Goal: Feedback & Contribution: Contribute content

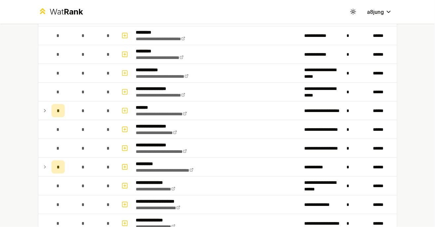
scroll to position [72, 0]
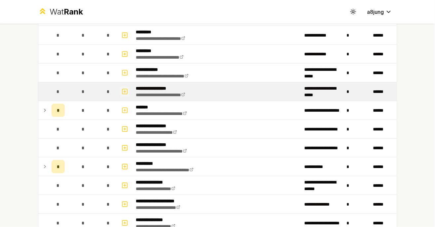
click at [126, 94] on icon "button" at bounding box center [124, 92] width 7 height 8
select select
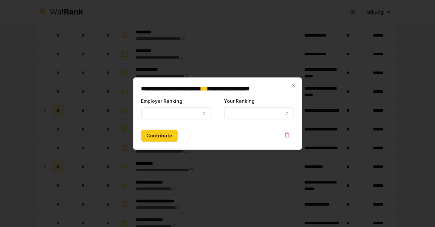
click at [296, 48] on div at bounding box center [217, 113] width 435 height 227
click at [291, 87] on icon "button" at bounding box center [293, 85] width 5 height 5
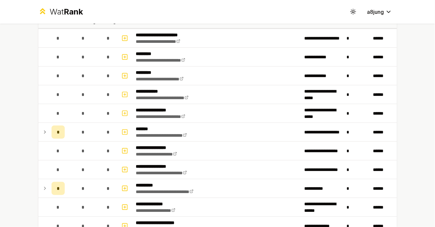
scroll to position [50, 0]
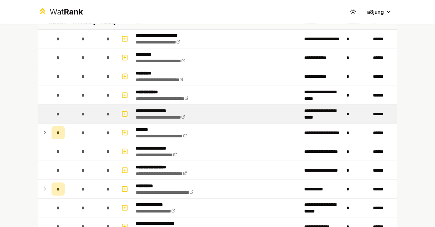
click at [125, 119] on button "button" at bounding box center [124, 114] width 9 height 11
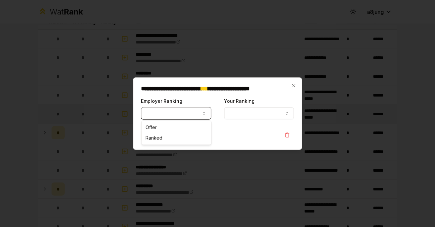
click at [198, 121] on div "Offer Ranked" at bounding box center [177, 133] width 70 height 24
click at [189, 130] on div "Contribute" at bounding box center [217, 136] width 153 height 12
click at [261, 114] on button "Your Ranking" at bounding box center [259, 114] width 70 height 12
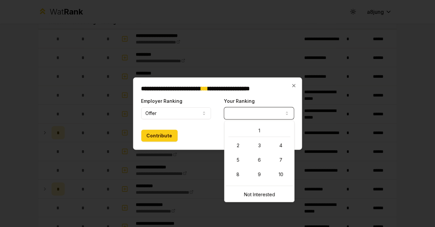
select select "*"
click at [262, 130] on div "Contribute" at bounding box center [217, 136] width 153 height 12
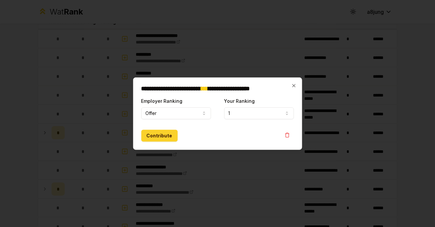
click at [163, 140] on button "Contribute" at bounding box center [159, 136] width 36 height 12
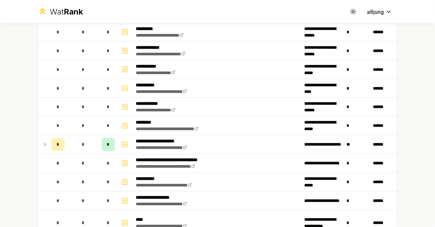
scroll to position [909, 0]
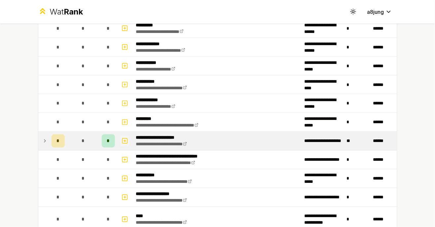
click at [125, 140] on icon "button" at bounding box center [125, 141] width 0 height 2
select select
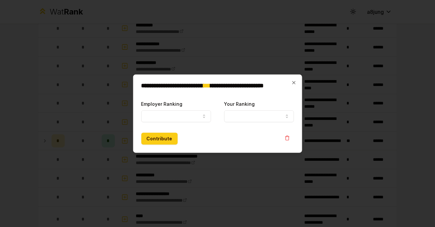
click at [251, 51] on div at bounding box center [217, 113] width 435 height 227
click at [194, 41] on div at bounding box center [217, 113] width 435 height 227
click at [300, 83] on div "**********" at bounding box center [217, 114] width 169 height 79
click at [49, 142] on div at bounding box center [217, 113] width 435 height 227
click at [301, 86] on div "**********" at bounding box center [217, 114] width 169 height 79
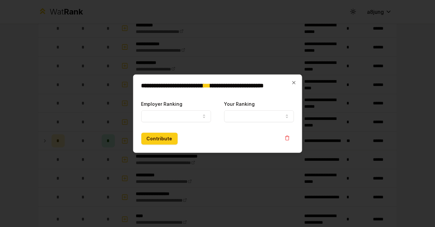
click at [287, 90] on h2 "**********" at bounding box center [217, 89] width 153 height 12
click at [295, 85] on icon "button" at bounding box center [293, 82] width 5 height 5
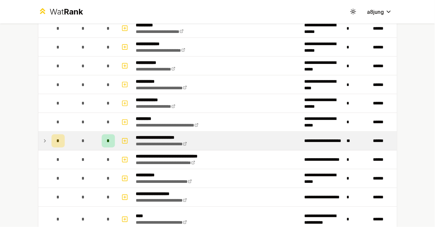
click at [43, 142] on icon at bounding box center [44, 141] width 5 height 8
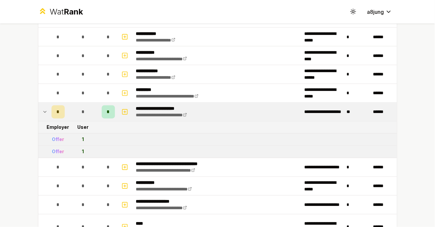
scroll to position [938, 0]
click at [55, 137] on div "Offer" at bounding box center [58, 140] width 12 height 7
click at [57, 141] on div "Offer" at bounding box center [58, 140] width 12 height 7
click at [142, 143] on tr "Offer 1" at bounding box center [217, 140] width 359 height 12
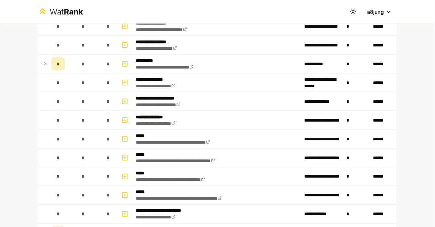
scroll to position [0, 0]
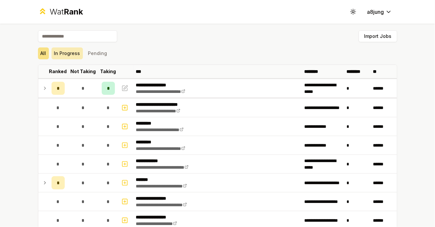
click at [64, 55] on button "In Progress" at bounding box center [67, 54] width 31 height 12
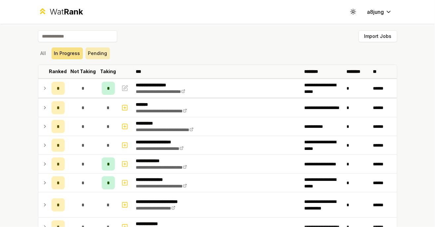
click at [100, 57] on button "Pending" at bounding box center [98, 54] width 24 height 12
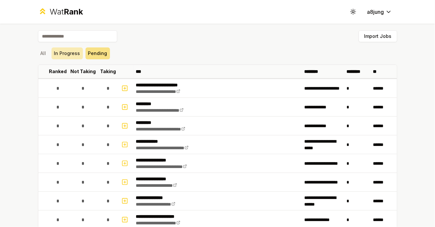
click at [66, 52] on button "In Progress" at bounding box center [67, 54] width 31 height 12
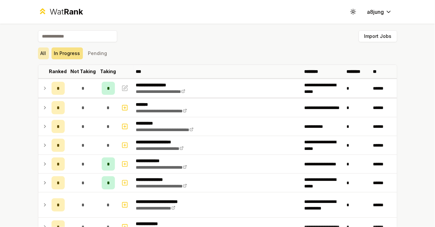
click at [48, 57] on button "All" at bounding box center [43, 54] width 11 height 12
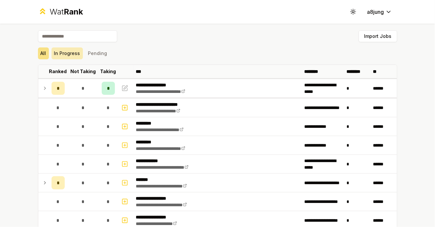
click at [71, 58] on button "In Progress" at bounding box center [67, 54] width 31 height 12
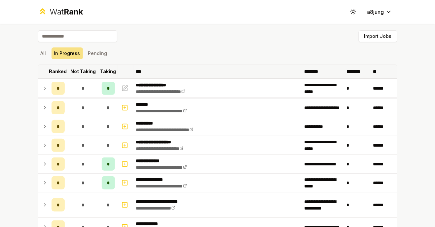
click at [97, 65] on th "Not Taking" at bounding box center [83, 71] width 32 height 13
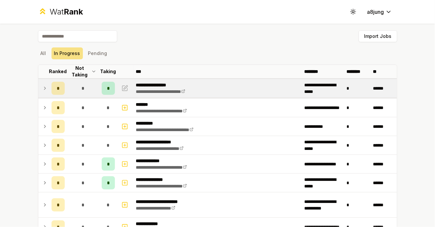
click at [47, 87] on icon at bounding box center [44, 89] width 5 height 8
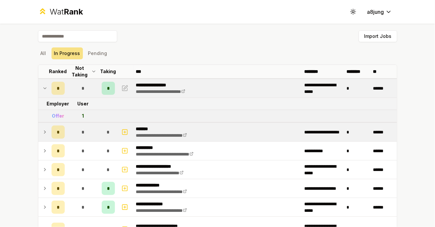
click at [45, 132] on icon at bounding box center [44, 132] width 5 height 8
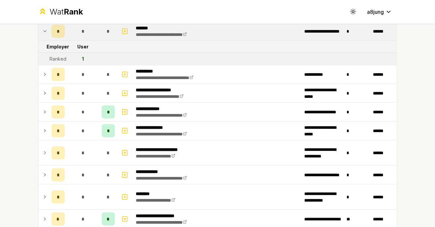
scroll to position [111, 0]
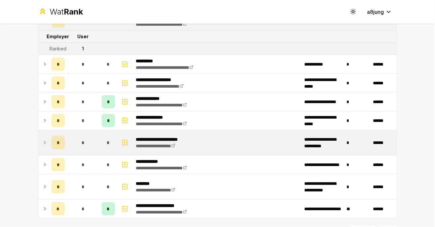
click at [44, 148] on td at bounding box center [43, 142] width 11 height 25
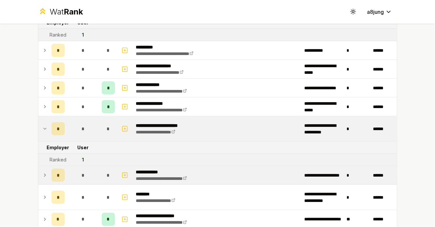
click at [51, 175] on td "*" at bounding box center [58, 175] width 18 height 18
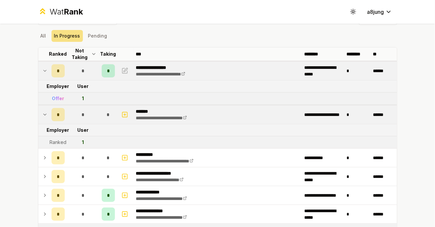
scroll to position [0, 0]
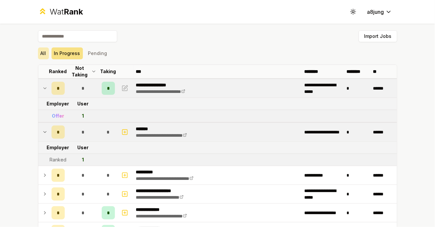
click at [44, 53] on button "All" at bounding box center [43, 54] width 11 height 12
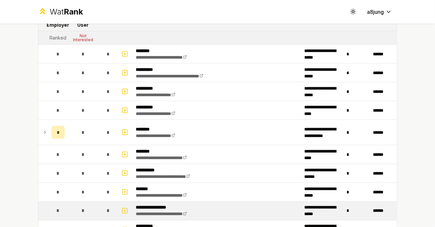
scroll to position [807, 0]
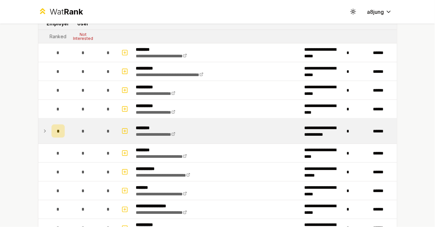
click at [49, 128] on td "*" at bounding box center [58, 131] width 18 height 25
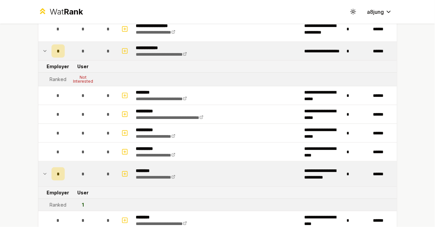
scroll to position [764, 0]
click at [112, 69] on tr "Employer User" at bounding box center [217, 67] width 359 height 12
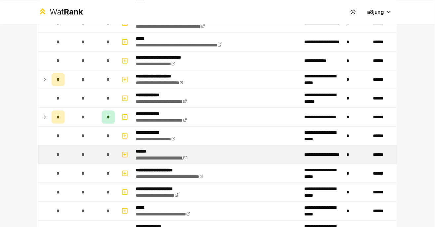
scroll to position [378, 0]
